Goal: Task Accomplishment & Management: Use online tool/utility

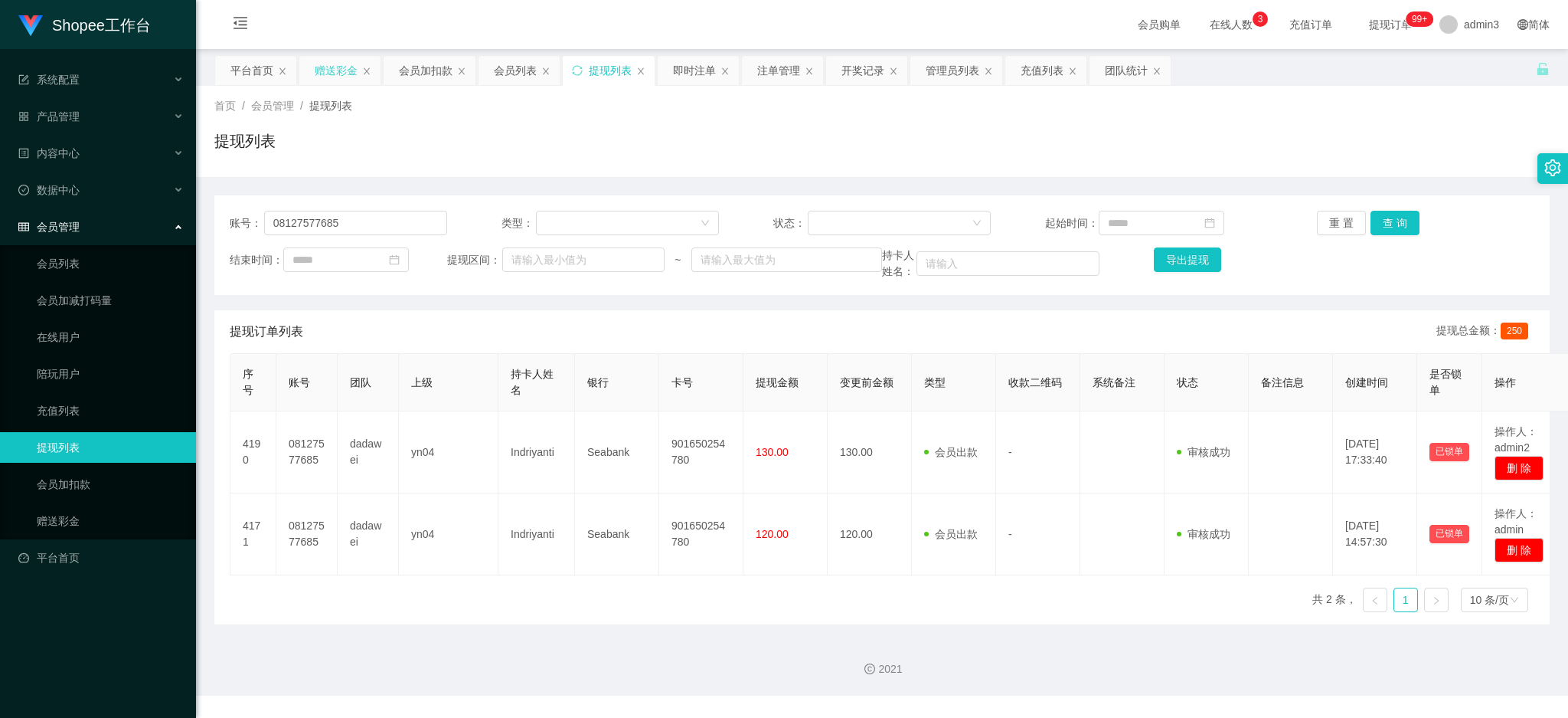
drag, startPoint x: 332, startPoint y: 73, endPoint x: 332, endPoint y: 83, distance: 10.0
click at [332, 72] on div "赠送彩金" at bounding box center [336, 70] width 43 height 30
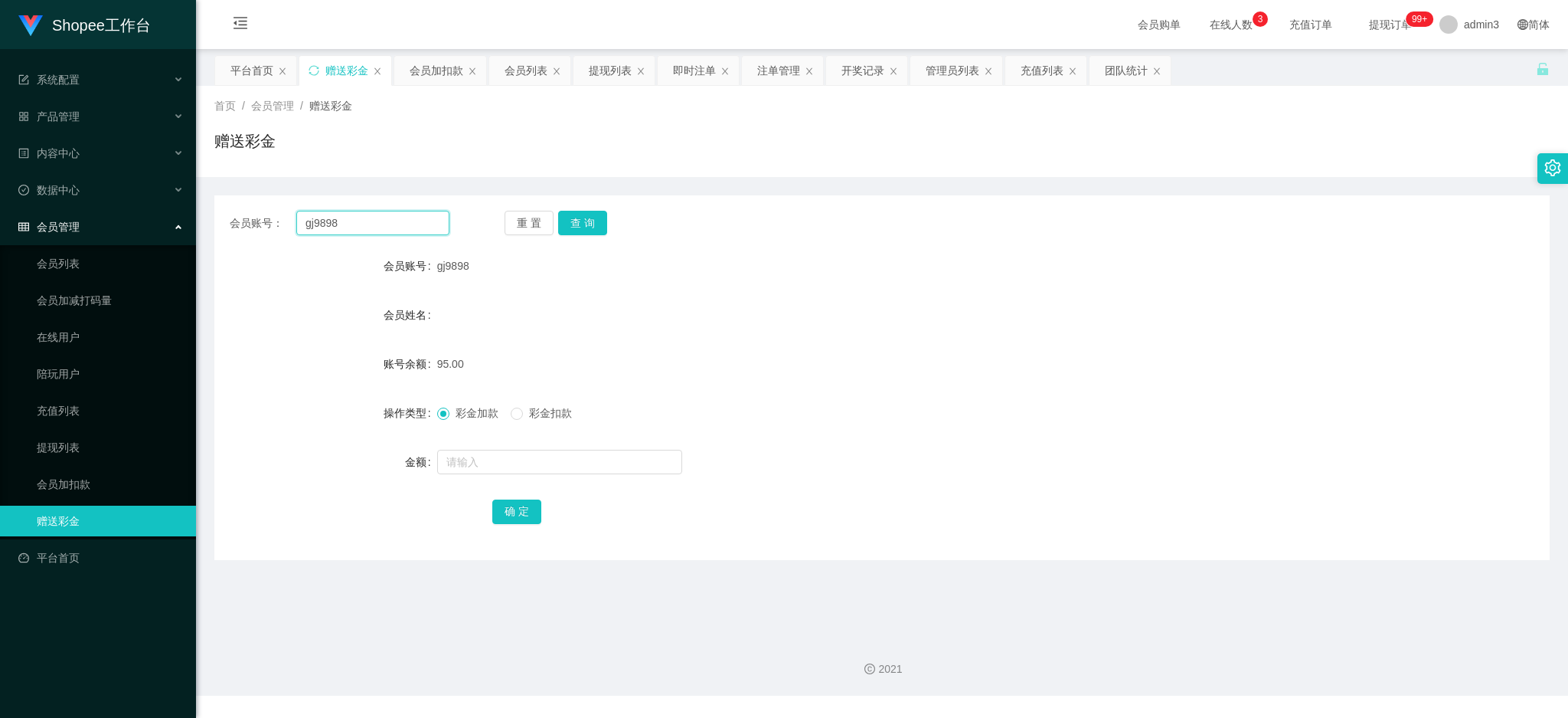
click at [326, 230] on input "gj9898" at bounding box center [373, 223] width 153 height 25
paste input "fetnice"
type input "fetnice"
click at [572, 220] on button "查 询" at bounding box center [582, 223] width 49 height 25
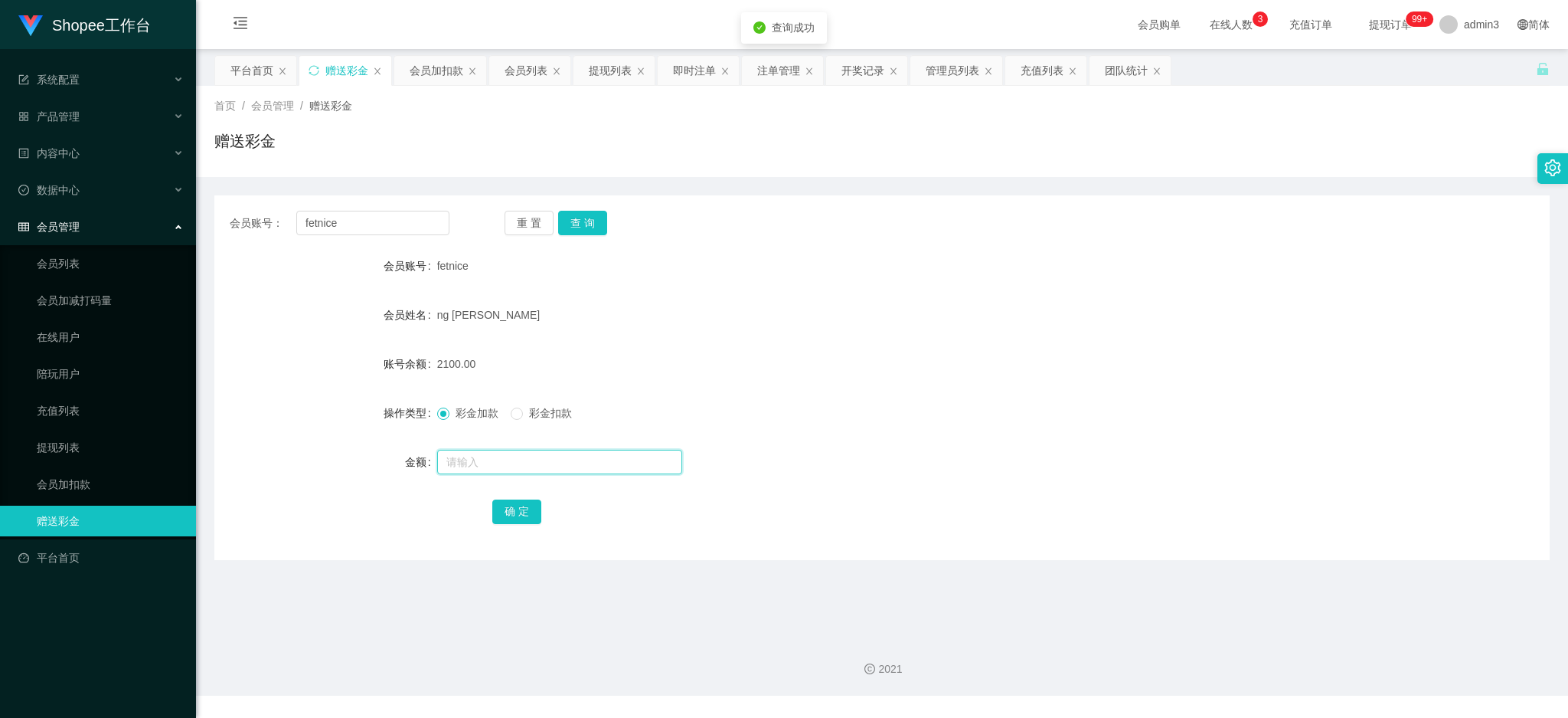
drag, startPoint x: 483, startPoint y: 466, endPoint x: 519, endPoint y: 473, distance: 36.7
click at [482, 466] on input "text" at bounding box center [560, 461] width 245 height 25
click at [495, 447] on div at bounding box center [827, 461] width 778 height 30
click at [495, 448] on div at bounding box center [827, 461] width 778 height 30
click at [491, 462] on input "text" at bounding box center [560, 461] width 245 height 25
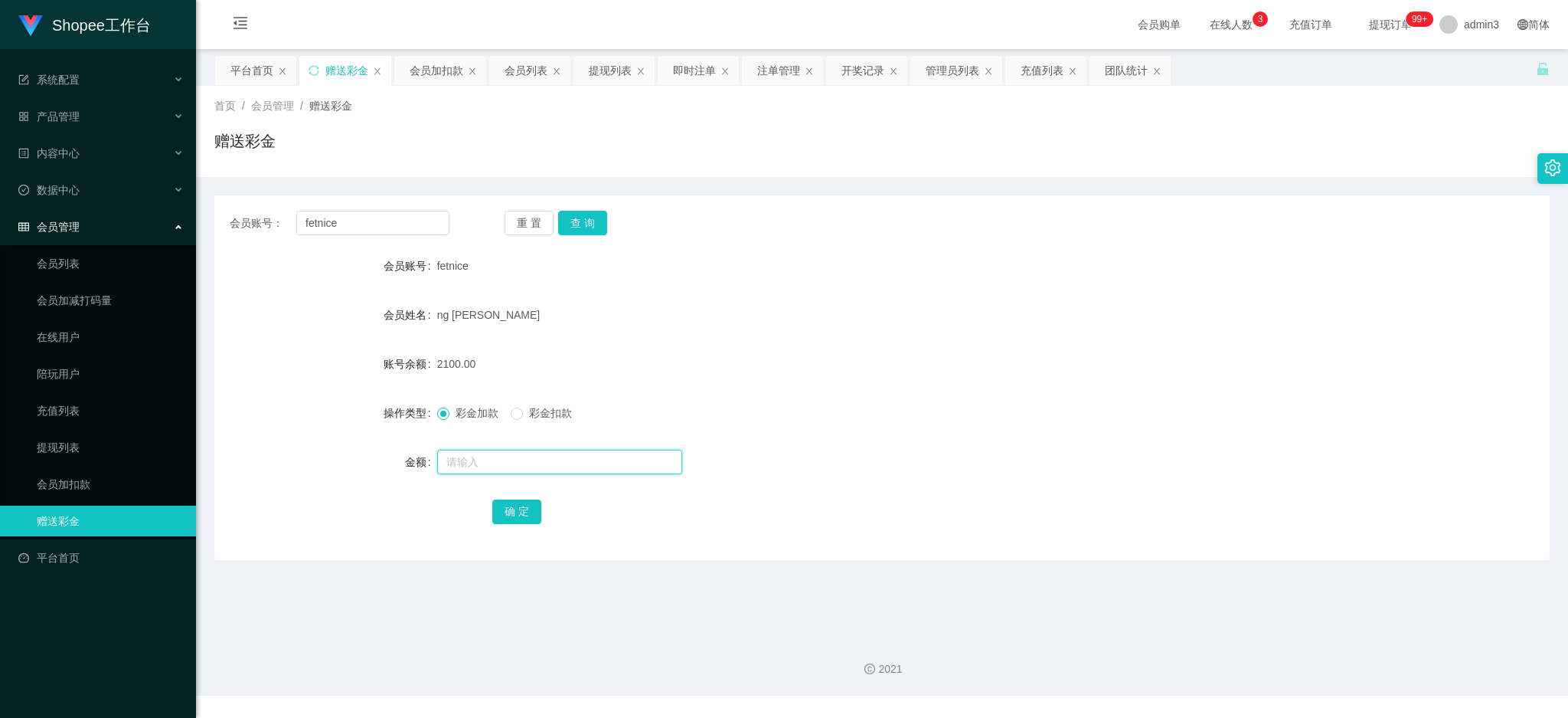
paste input "4800"
type input "4800"
click at [518, 531] on div "会员账号： fetnice 重 置 查 询 会员账号 fetnice 会员姓名 ng lai yun 账号余额 2100.00 操作类型 彩金加款 彩金扣款 …" at bounding box center [882, 377] width 1335 height 365
click at [525, 511] on button "确 定" at bounding box center [517, 511] width 49 height 25
click at [1048, 64] on div "充值列表" at bounding box center [1042, 70] width 43 height 30
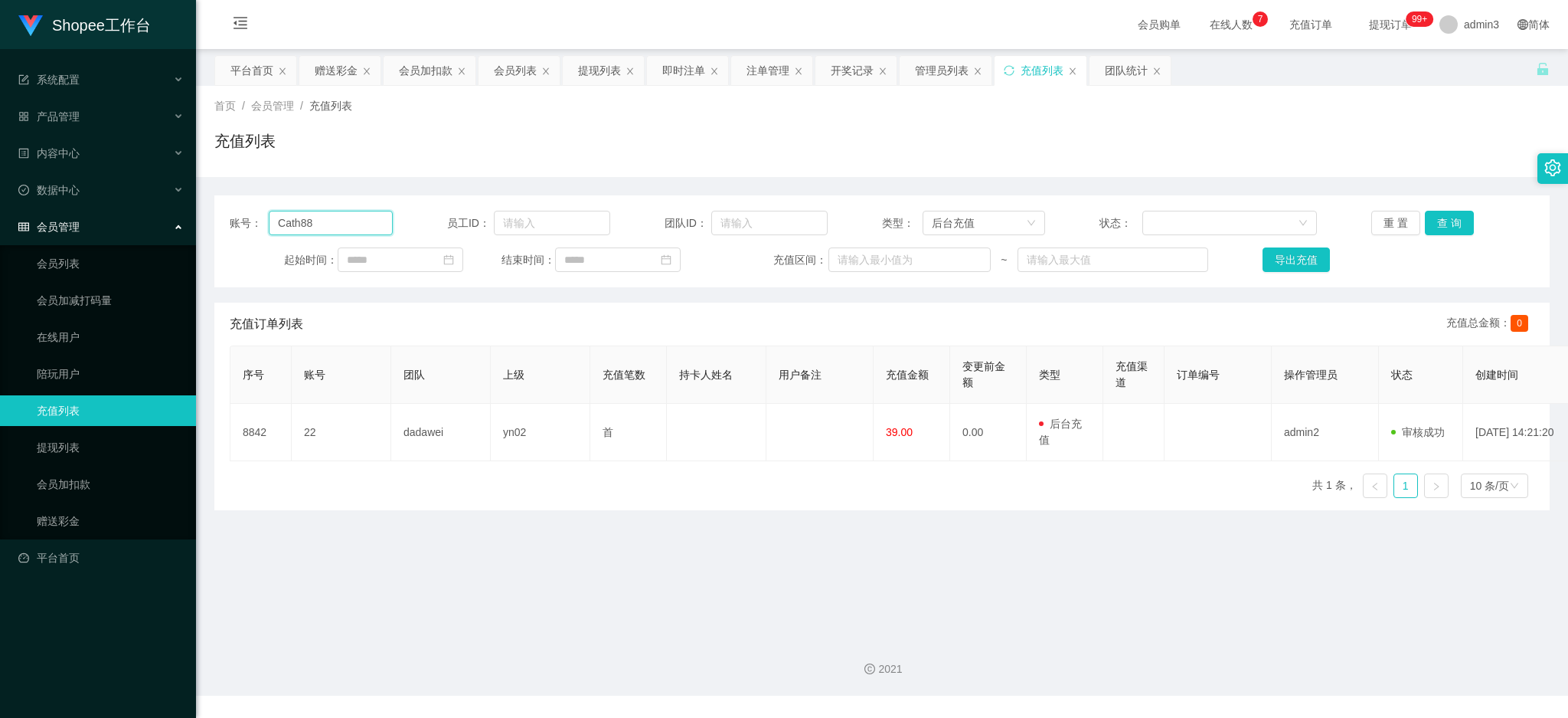
click at [309, 226] on input "Cath88" at bounding box center [330, 223] width 124 height 25
paste input "060"
click at [1438, 232] on button "查 询" at bounding box center [1449, 223] width 49 height 25
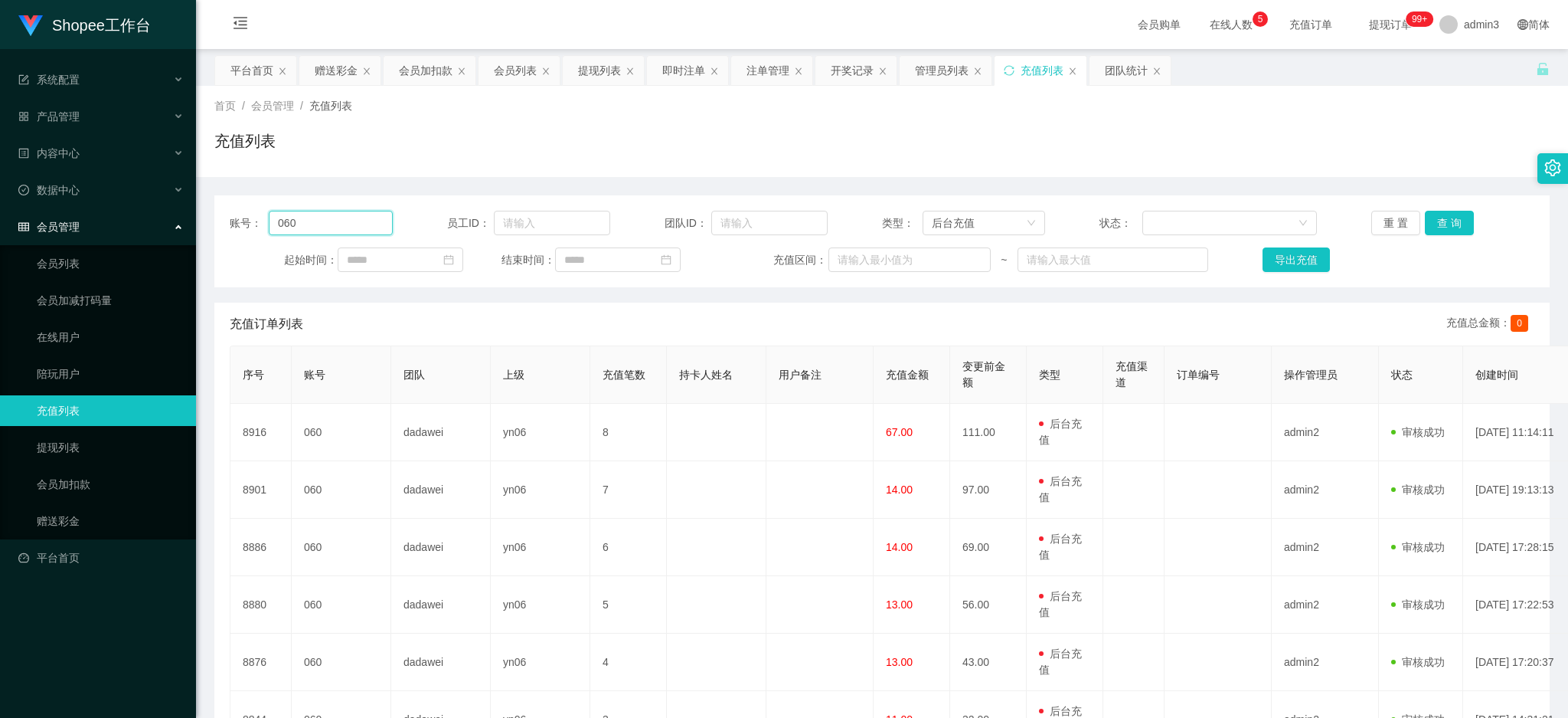
click at [319, 220] on input "060" at bounding box center [330, 223] width 124 height 25
paste input "98"
click at [1434, 214] on button "查 询" at bounding box center [1449, 223] width 49 height 25
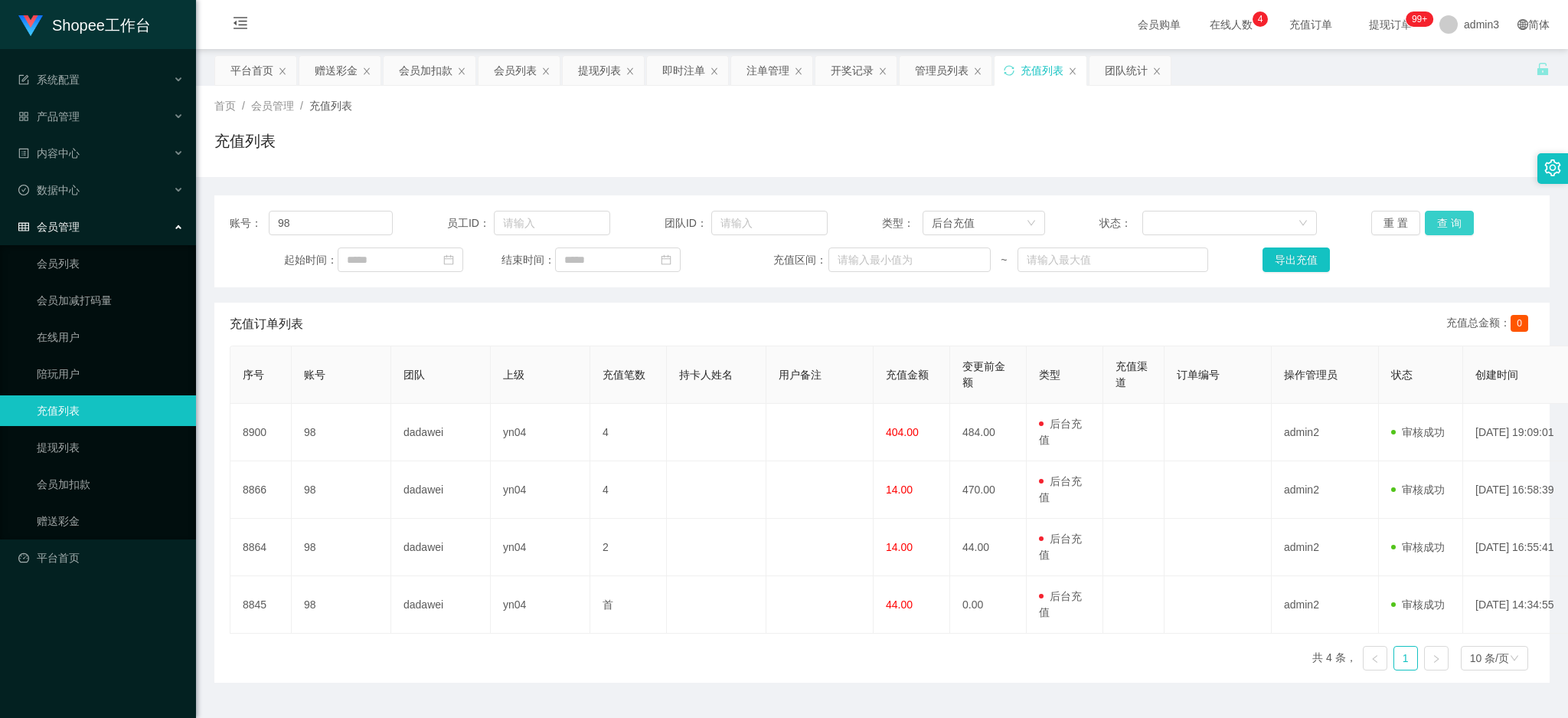
click at [1434, 225] on button "查 询" at bounding box center [1449, 223] width 49 height 25
click at [356, 230] on input "98" at bounding box center [330, 223] width 124 height 25
click at [359, 230] on input "98" at bounding box center [330, 223] width 124 height 25
paste input "22"
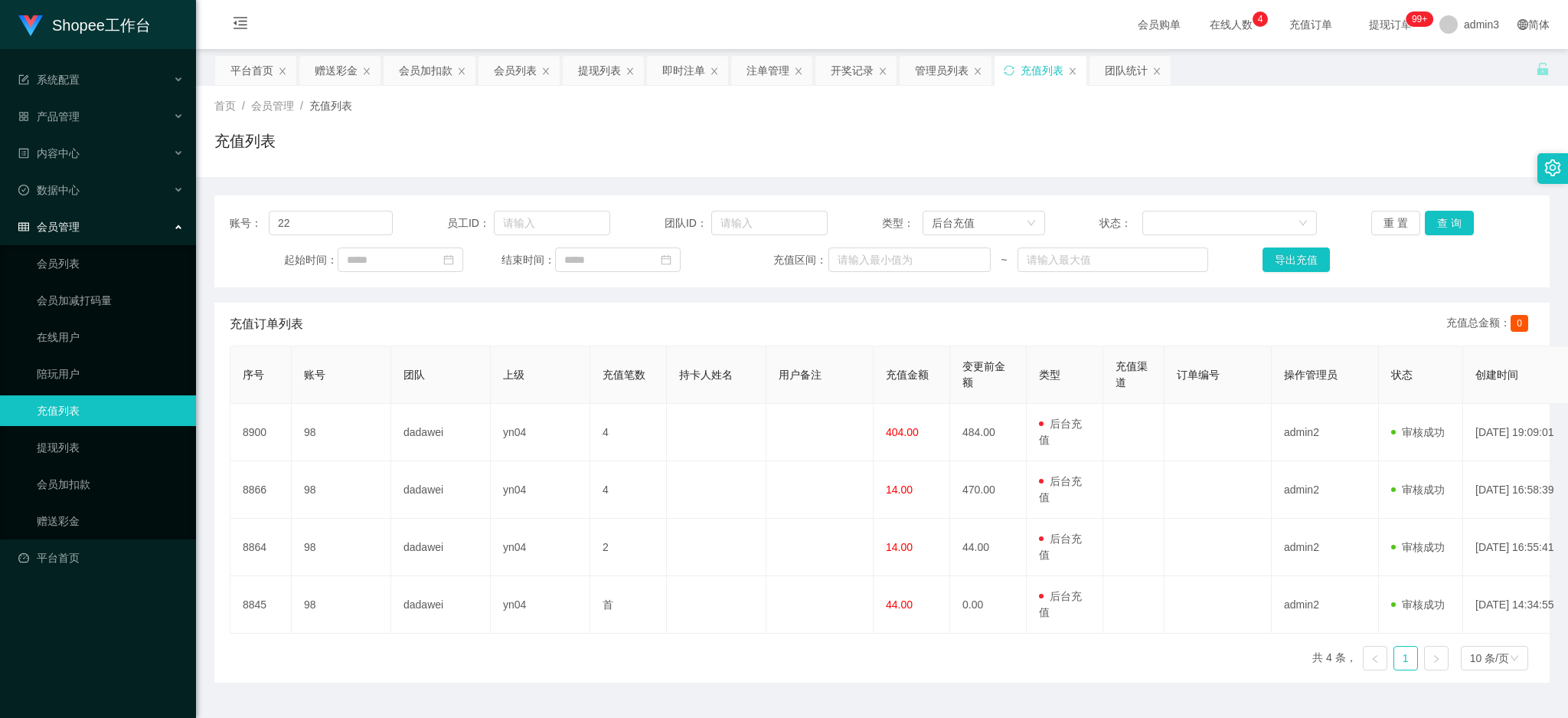
click at [1430, 236] on div "账号： 22 员工ID： 团队ID： 类型： 后台充值 状态： 重 置 查 询 起始时间： 结束时间： 充值区间： ~ 导出充值" at bounding box center [882, 241] width 1335 height 92
click at [1435, 220] on button "查 询" at bounding box center [1449, 223] width 49 height 25
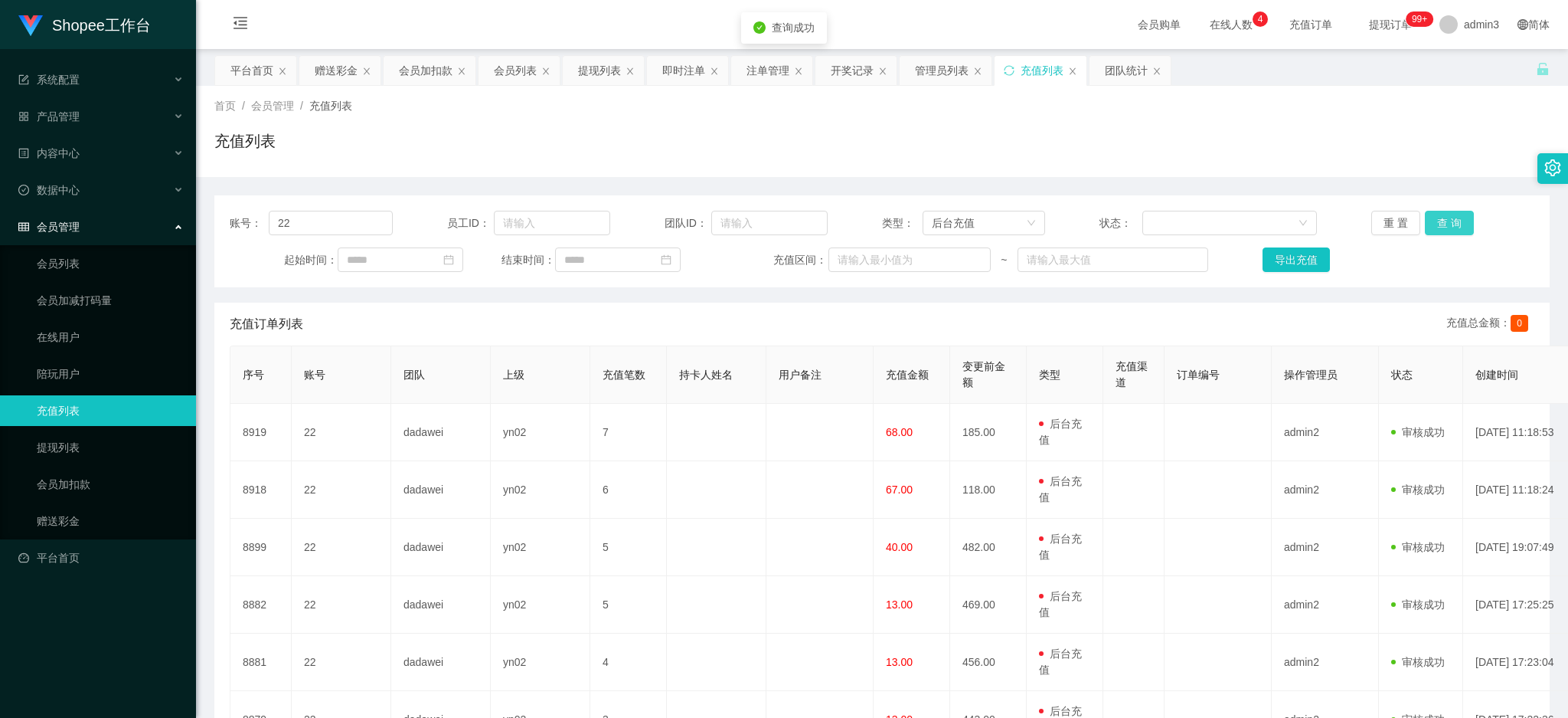
click at [1436, 219] on button "查 询" at bounding box center [1449, 223] width 49 height 25
click at [297, 209] on div "账号： 22 员工ID： 团队ID： 类型： 后台充值 状态： 重 置 查 询 起始时间： 结束时间： 充值区间： ~ 导出充值" at bounding box center [882, 241] width 1335 height 92
drag, startPoint x: 297, startPoint y: 209, endPoint x: 299, endPoint y: 220, distance: 11.2
click at [297, 210] on div "账号： 22 员工ID： 团队ID： 类型： 后台充值 状态： 重 置 查 询 起始时间： 结束时间： 充值区间： ~ 导出充值" at bounding box center [882, 241] width 1335 height 92
click at [301, 222] on input "22" at bounding box center [330, 223] width 124 height 25
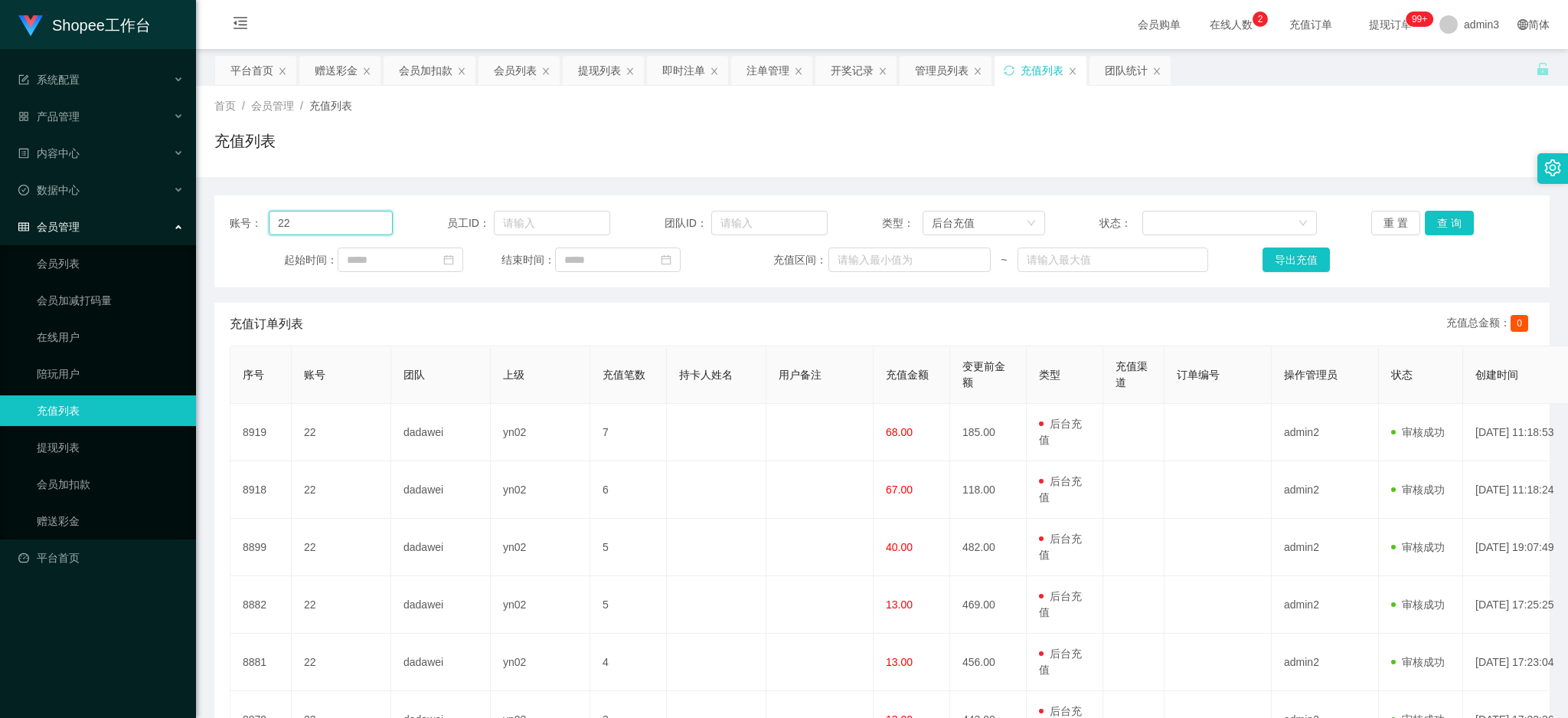
click at [301, 222] on input "22" at bounding box center [330, 223] width 124 height 25
paste input "98"
type input "98"
click at [1447, 216] on button "查 询" at bounding box center [1449, 223] width 49 height 25
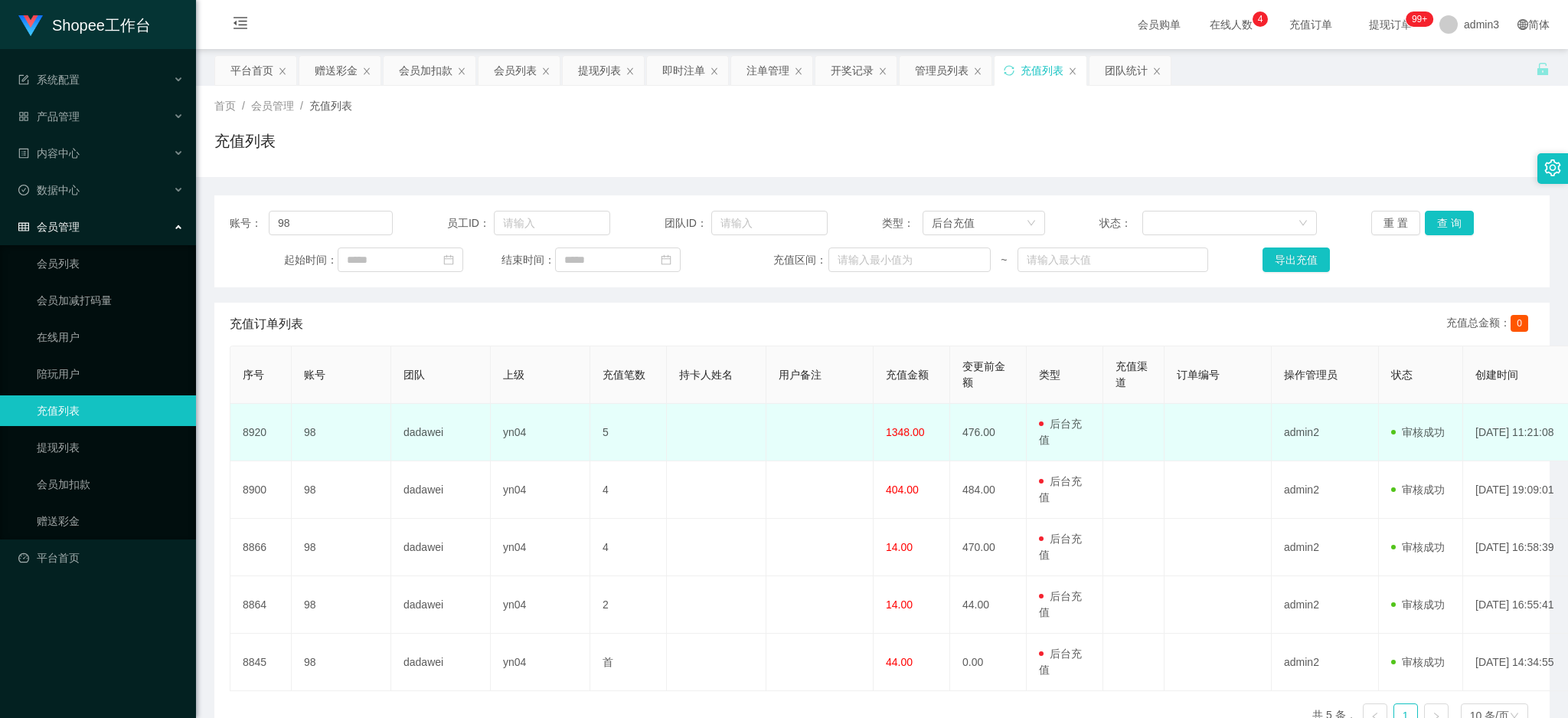
click at [913, 437] on span "1348.00" at bounding box center [905, 432] width 39 height 12
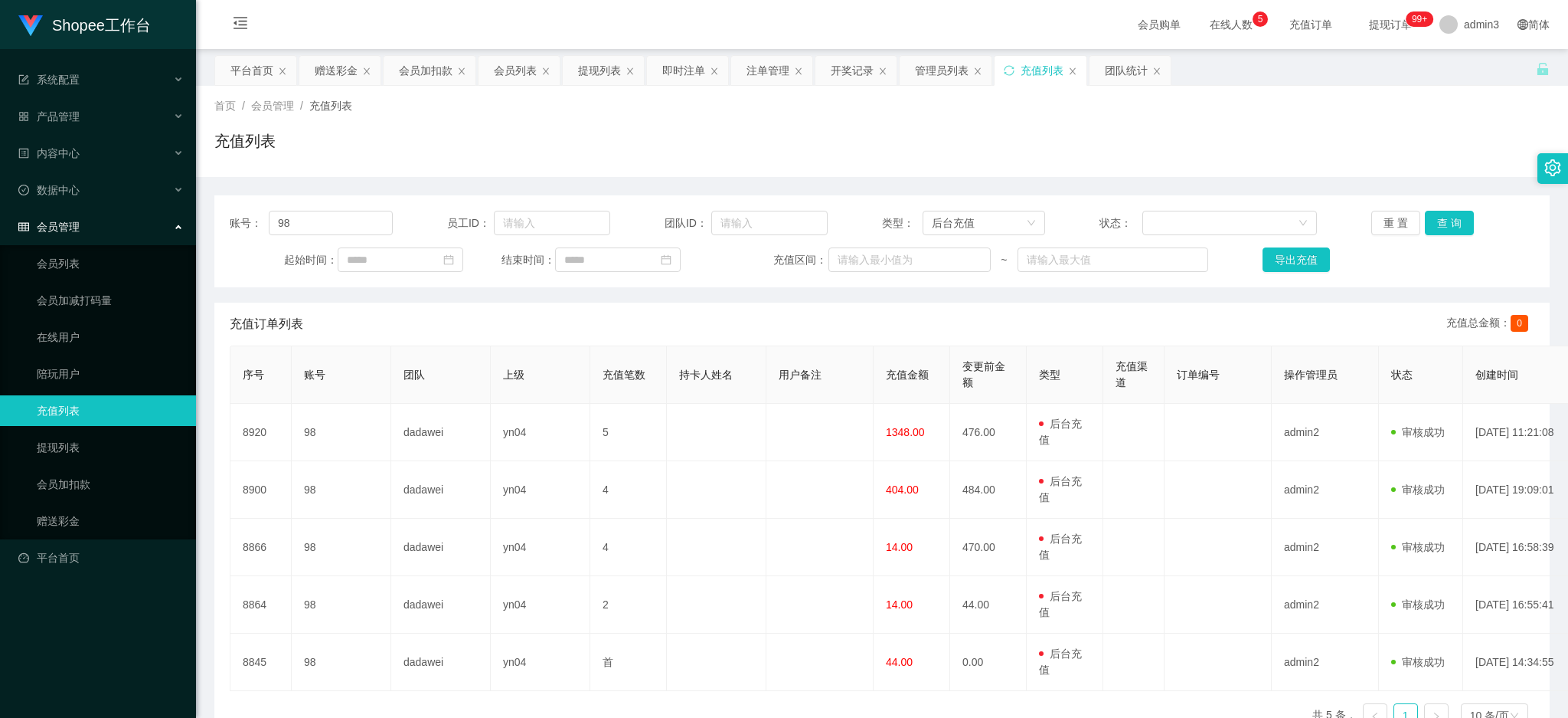
click at [333, 43] on div "会员购单 在线人数 0 1 2 3 4 5 6 7 8 9 0 1 2 3 4 5 6 7 8 9 0 1 2 3 4 5 6 7 8 9 充值订单 提现订单…" at bounding box center [881, 25] width 1371 height 50
drag, startPoint x: 336, startPoint y: 75, endPoint x: 335, endPoint y: 98, distance: 23.0
click at [336, 76] on div "赠送彩金" at bounding box center [336, 70] width 43 height 30
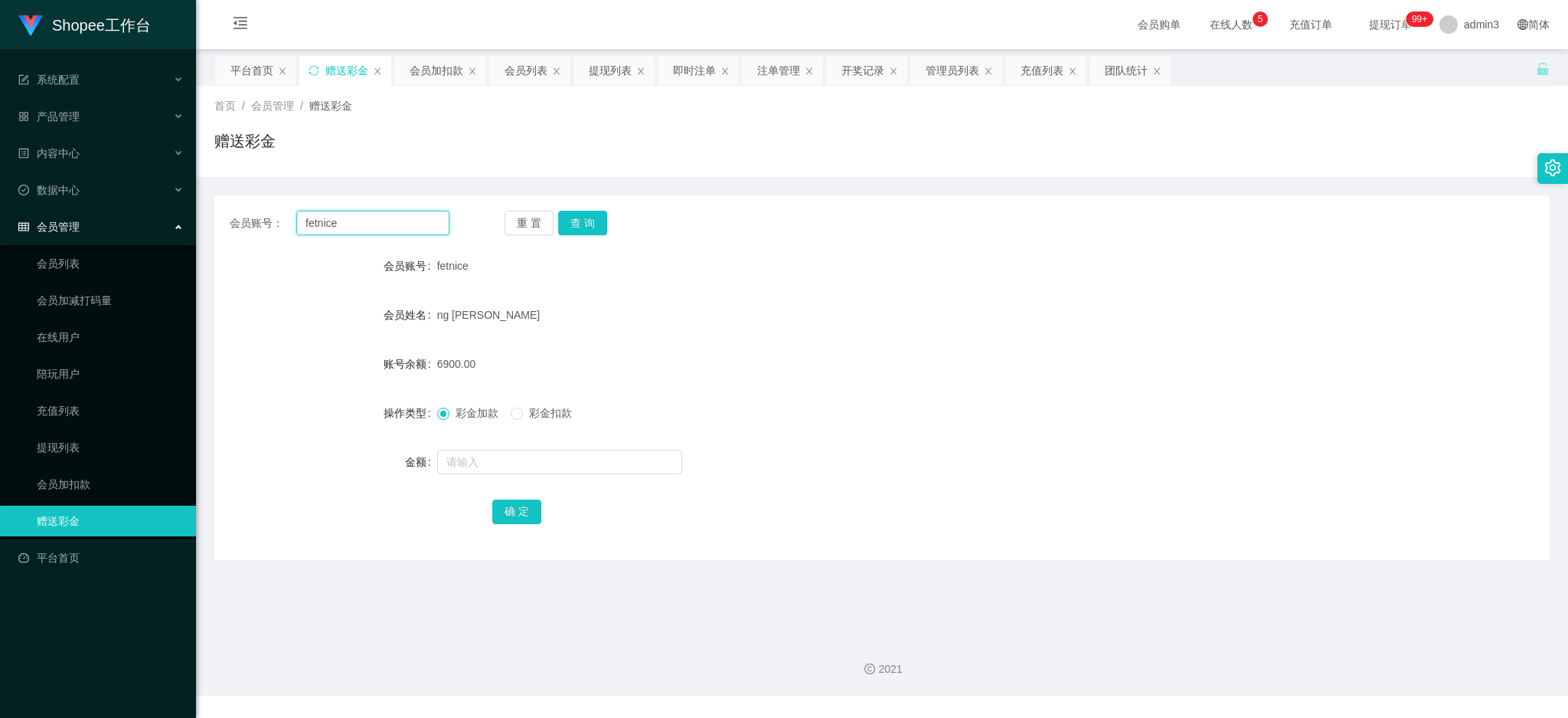
click at [360, 224] on input "fetnice" at bounding box center [373, 223] width 153 height 25
paste input "081365322888"
type input "081365322888"
click at [578, 217] on button "查 询" at bounding box center [582, 223] width 49 height 25
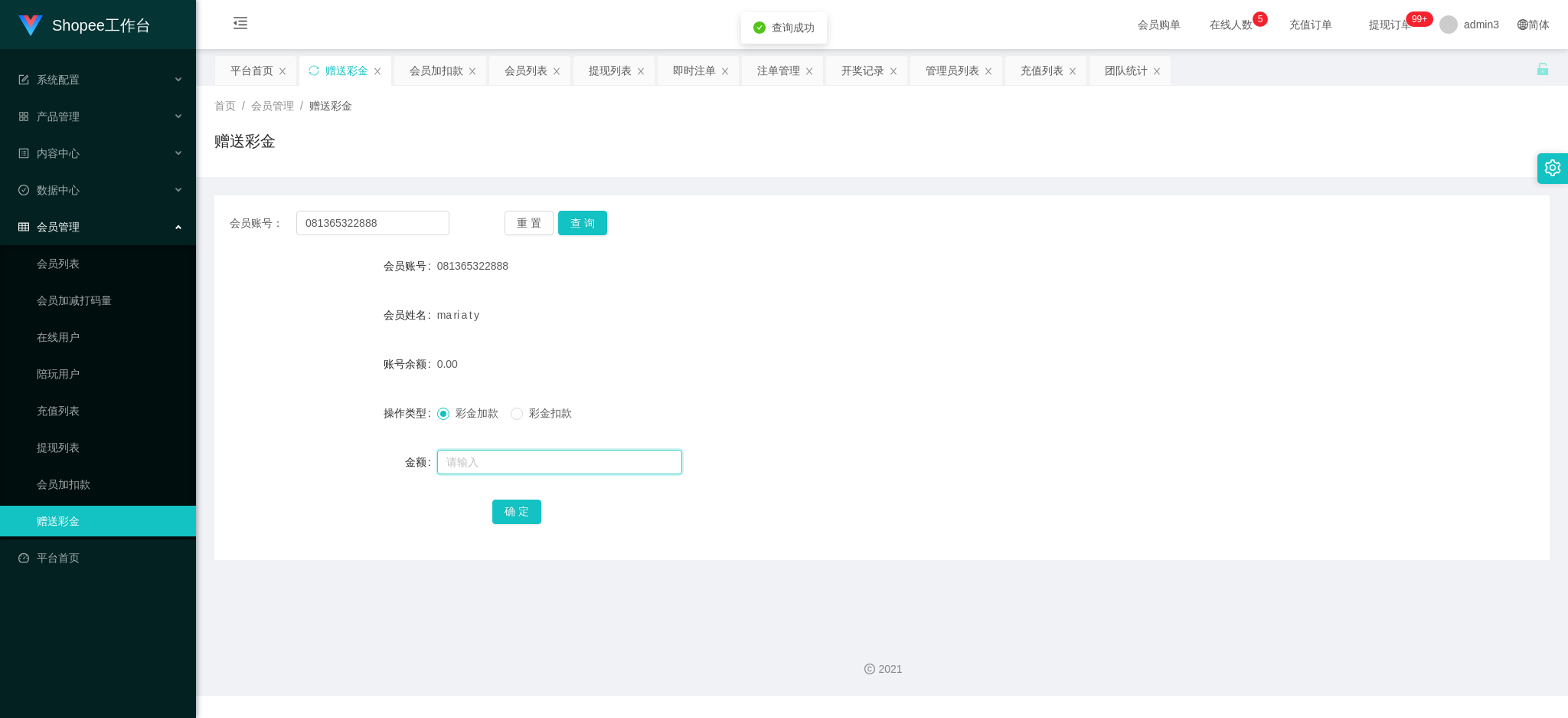
click at [496, 461] on input "text" at bounding box center [560, 461] width 245 height 25
type input "500"
click at [519, 513] on button "确 定" at bounding box center [517, 511] width 49 height 25
